Goal: Task Accomplishment & Management: Complete application form

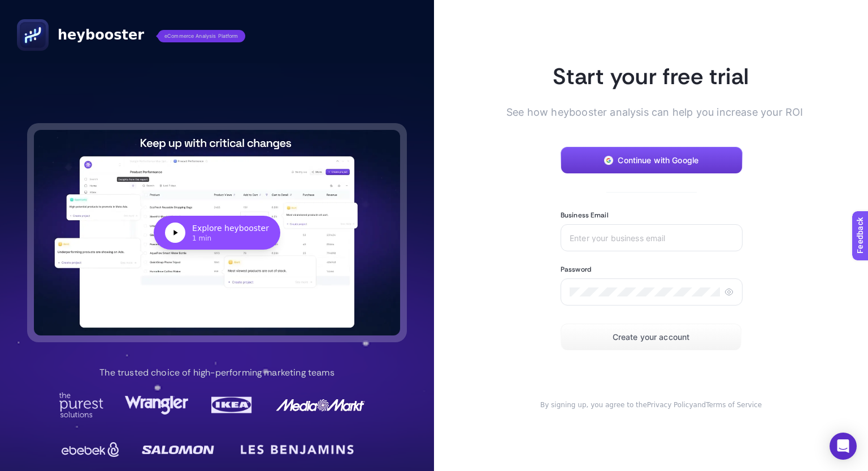
click at [680, 154] on button "Continue with Google" at bounding box center [652, 160] width 182 height 27
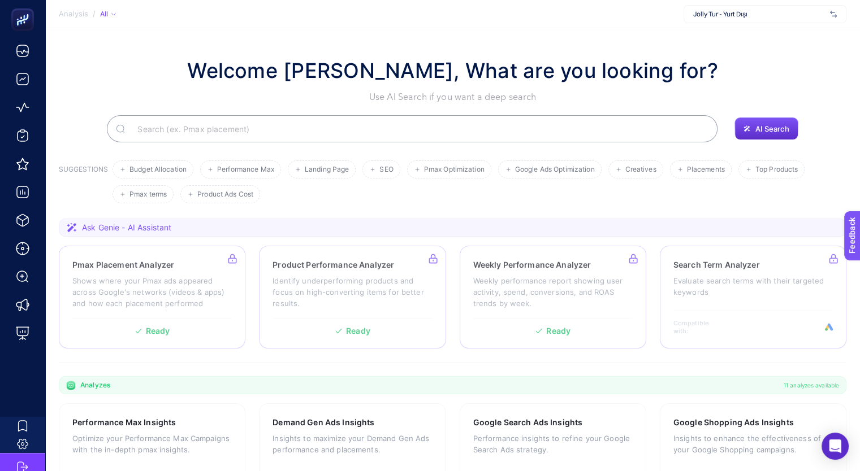
click at [768, 63] on div "Welcome Meryem Tunahan, What are you looking for? Use AI Search if you want a d…" at bounding box center [452, 79] width 787 height 49
